Goal: Transaction & Acquisition: Obtain resource

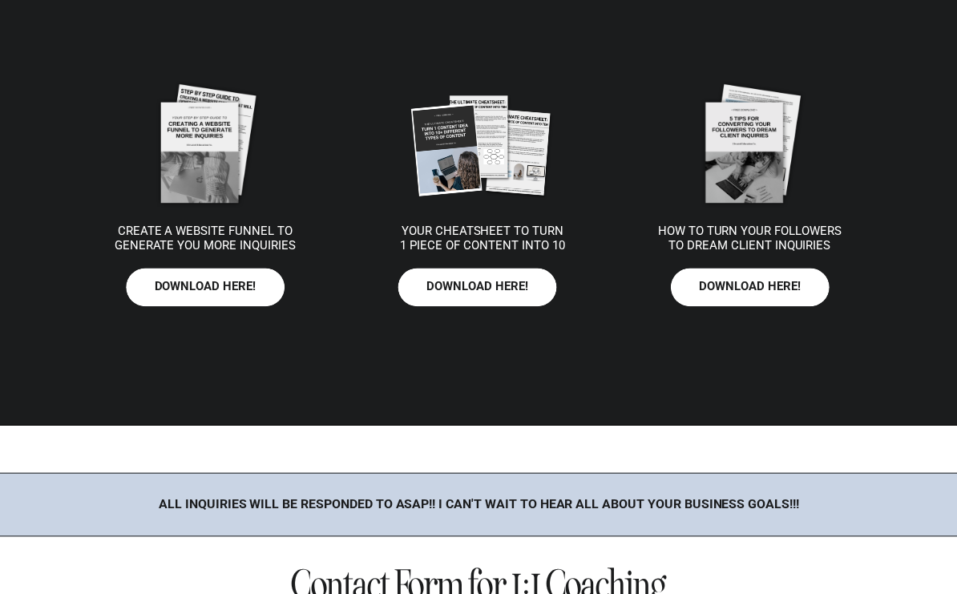
scroll to position [3103, 0]
click at [494, 293] on p "download here!" at bounding box center [476, 288] width 123 height 16
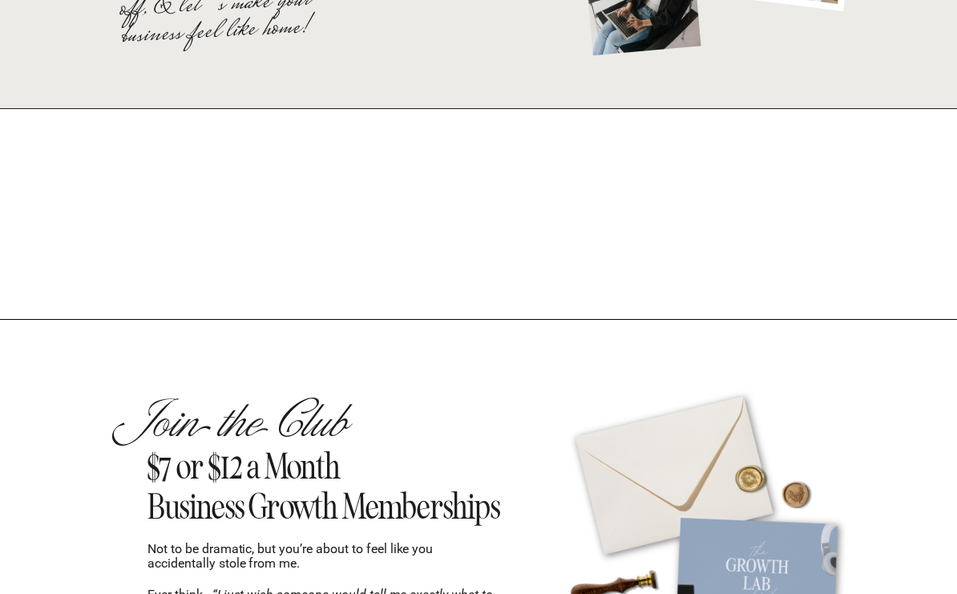
scroll to position [0, 0]
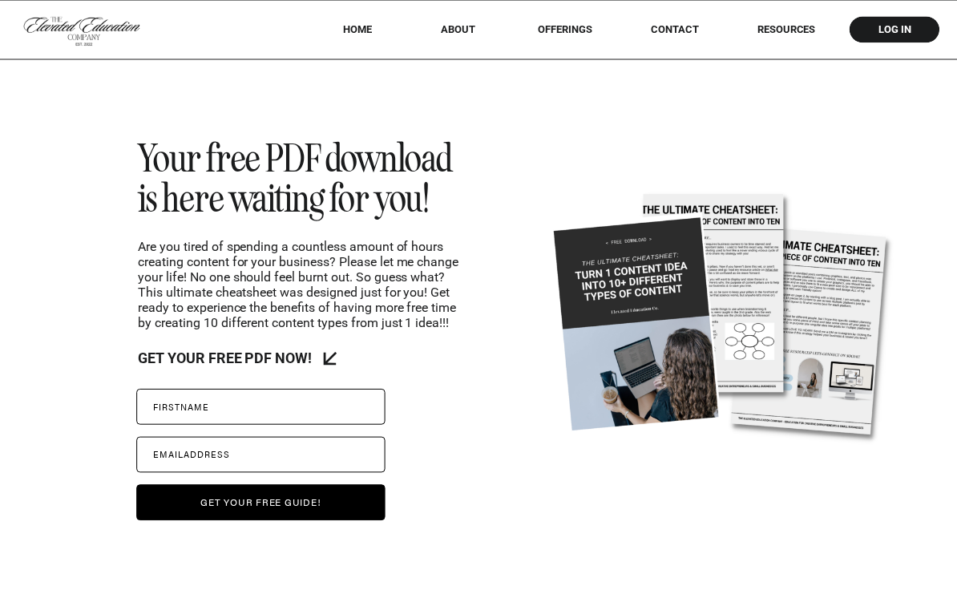
scroll to position [488, 0]
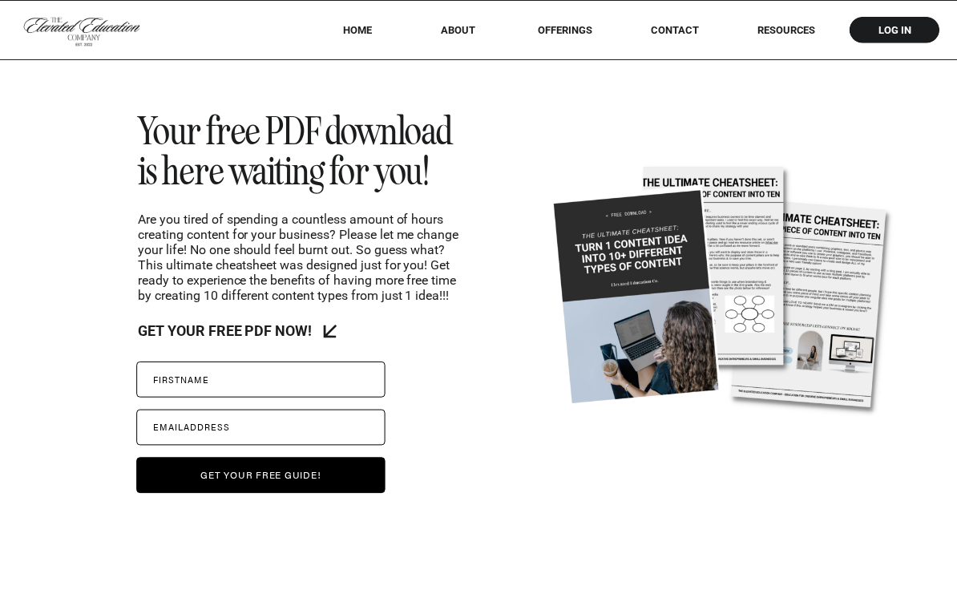
click at [303, 382] on label "First O name" at bounding box center [260, 379] width 248 height 36
click at [303, 382] on input "First O name" at bounding box center [260, 379] width 248 height 36
click at [264, 381] on label "First O name" at bounding box center [260, 379] width 248 height 36
click at [264, 381] on input "First O name" at bounding box center [260, 379] width 248 height 36
type input "**********"
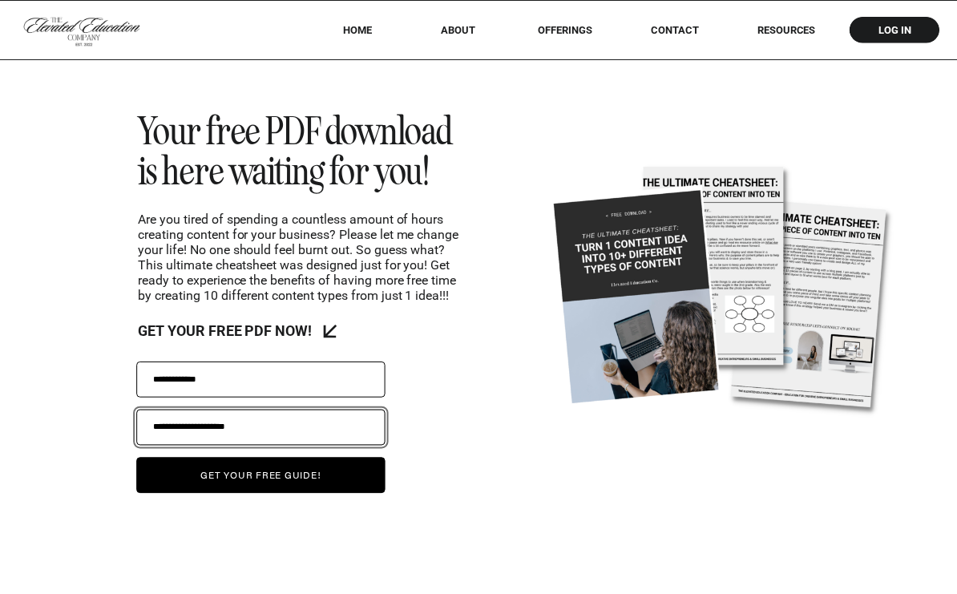
type input "**********"
click at [269, 483] on button "get your free guide!" at bounding box center [260, 475] width 248 height 36
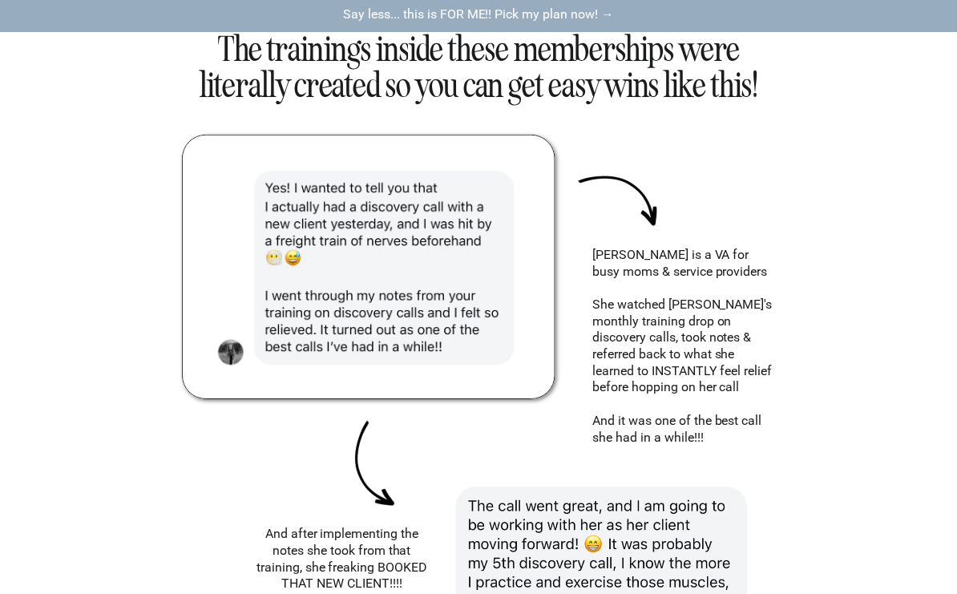
scroll to position [8379, 0]
